Goal: Transaction & Acquisition: Obtain resource

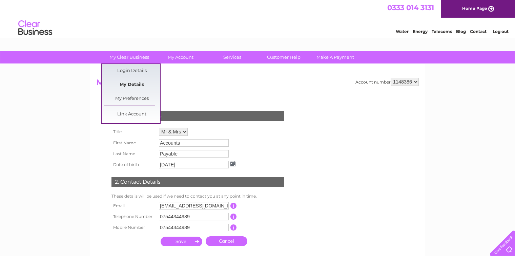
click at [128, 83] on link "My Details" at bounding box center [132, 85] width 56 height 14
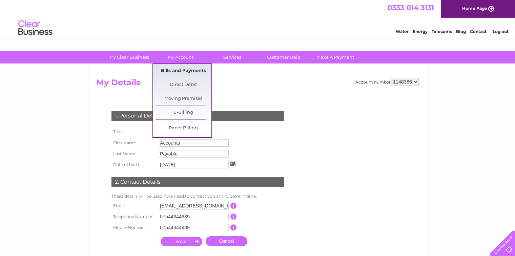
click at [180, 69] on link "Bills and Payments" at bounding box center [184, 71] width 56 height 14
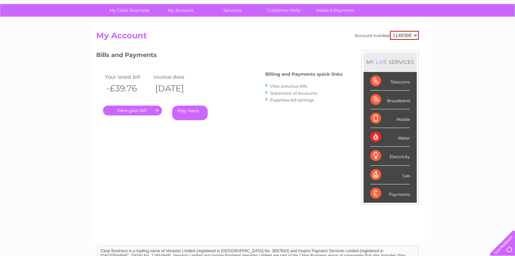
scroll to position [47, 0]
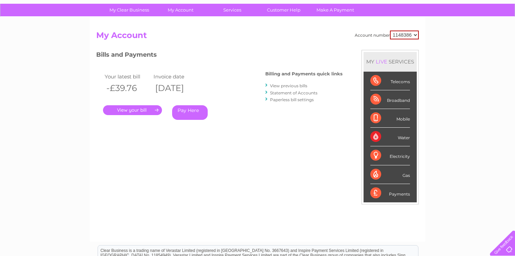
click at [144, 109] on link "." at bounding box center [132, 110] width 59 height 10
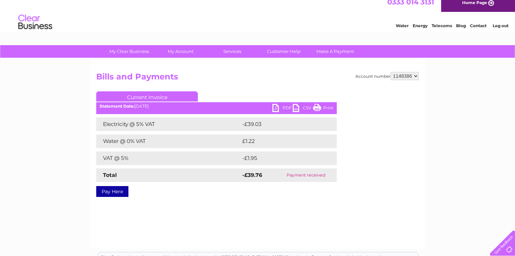
scroll to position [13, 0]
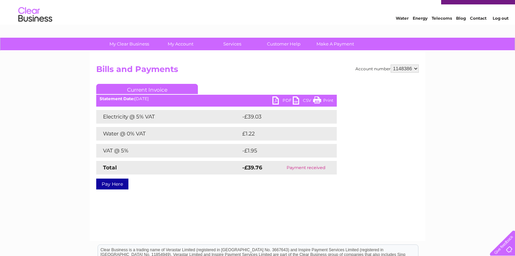
click at [277, 100] on link "PDF" at bounding box center [283, 101] width 20 height 10
